Goal: Check status: Check status

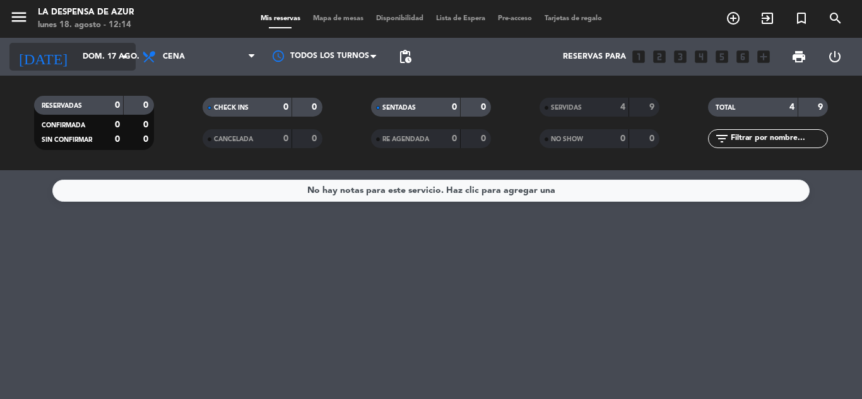
click at [99, 54] on input "dom. 17 ago." at bounding box center [129, 56] width 107 height 21
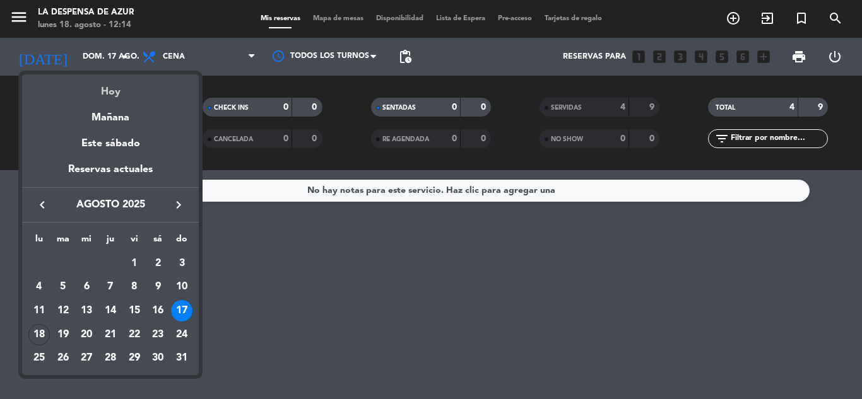
click at [102, 89] on div "Hoy" at bounding box center [110, 87] width 177 height 26
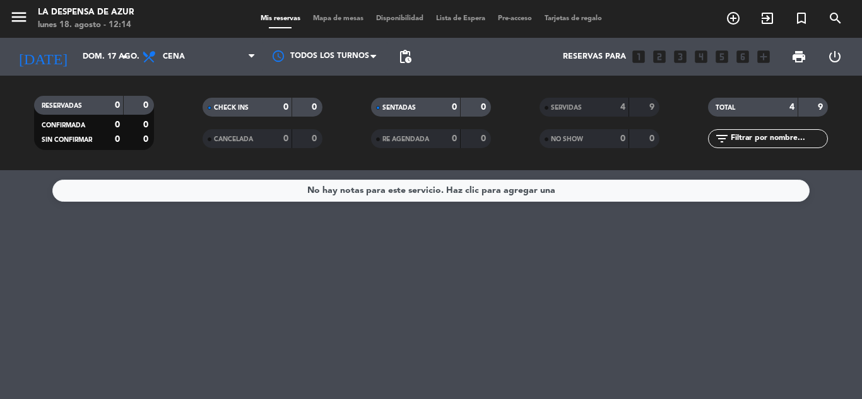
type input "lun. 18 ago."
click at [246, 60] on span "Cena" at bounding box center [199, 57] width 126 height 28
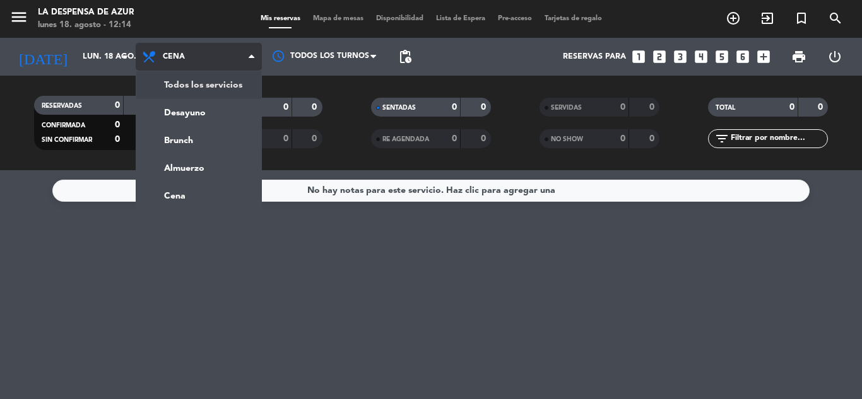
click at [216, 81] on div "menu La Despensa de Azur [DATE] 18. agosto - 12:14 Mis reservas Mapa de mesas D…" at bounding box center [431, 85] width 862 height 170
click at [216, 81] on div "RESERVADAS 0 0 CONFIRMADA 0 0 SIN CONFIRMAR 0 0 CHECK INS 0 0 CANCELADA 0 0 SEN…" at bounding box center [431, 123] width 862 height 95
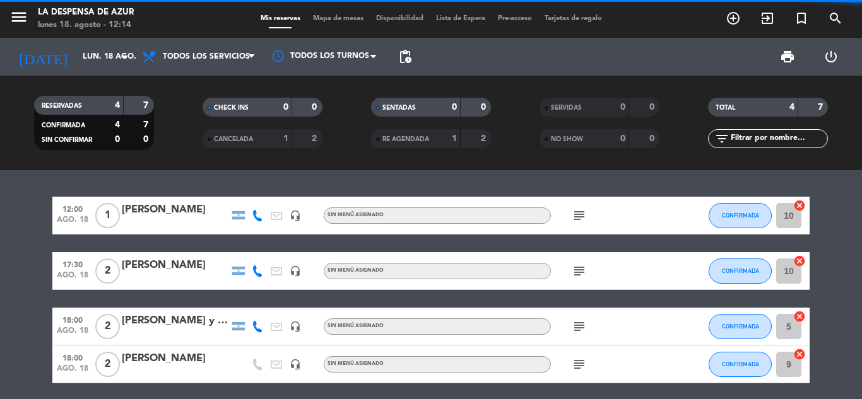
click at [207, 83] on div "RESERVADAS 4 7 CONFIRMADA 4 7 SIN CONFIRMAR 0 0 CHECK INS 0 0 CANCELADA 1 2 SEN…" at bounding box center [431, 123] width 862 height 95
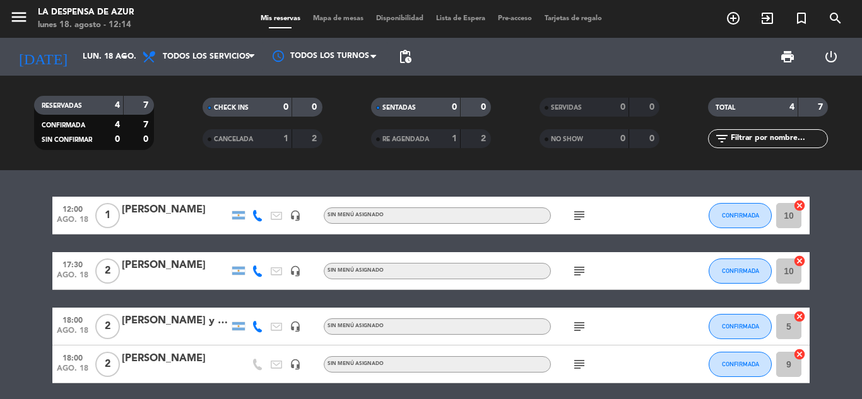
click at [585, 220] on icon "subject" at bounding box center [578, 215] width 15 height 15
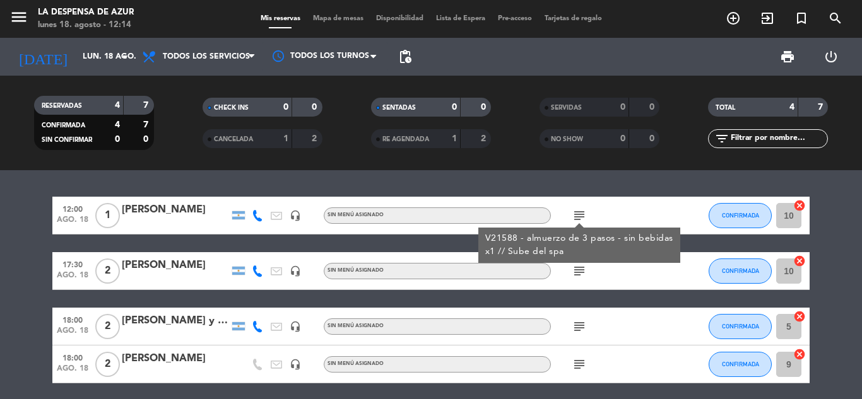
click at [609, 196] on div "12:00 [DATE] 1 [PERSON_NAME] headset_mic Sin menú asignado subject V21588 - alm…" at bounding box center [431, 284] width 862 height 229
